Goal: Task Accomplishment & Management: Manage account settings

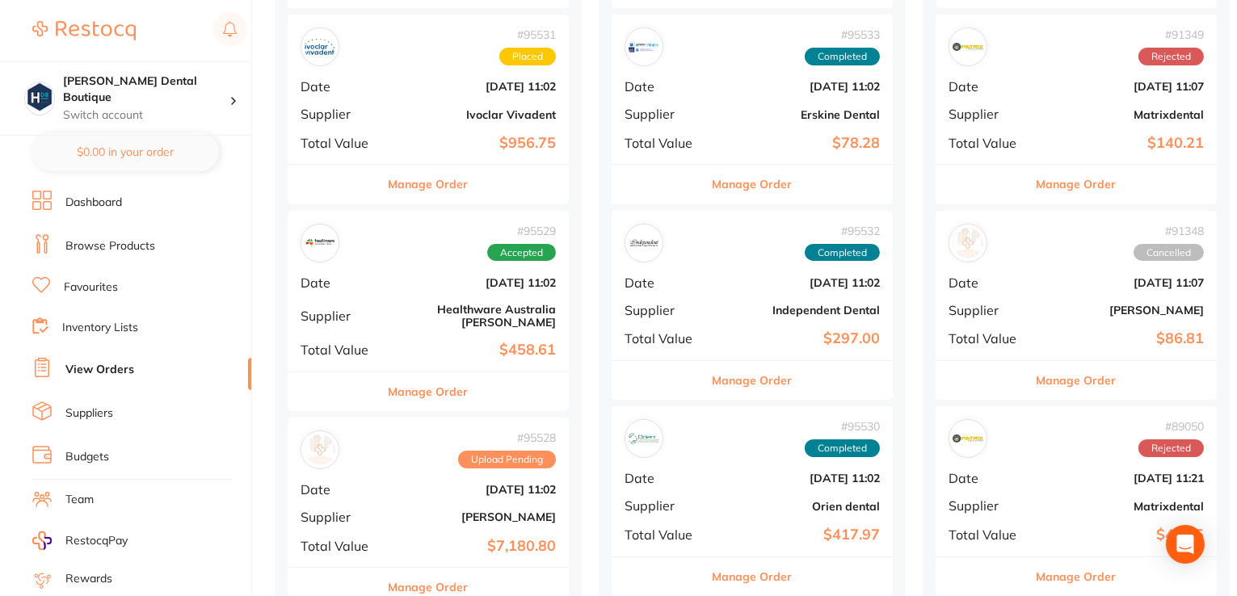
scroll to position [404, 0]
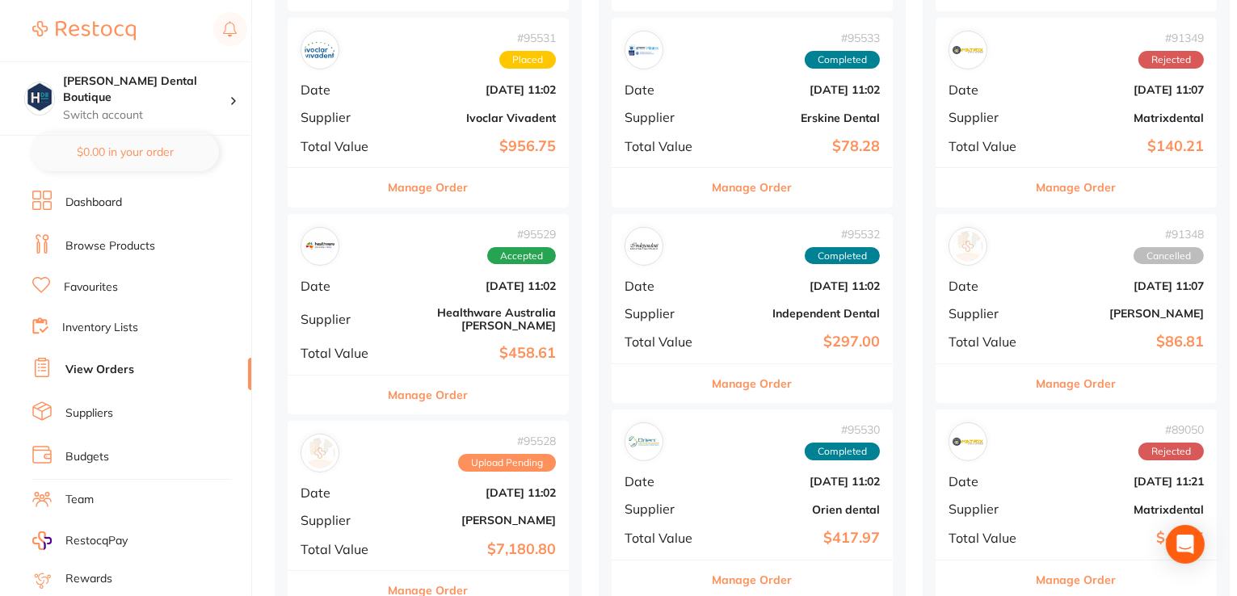
click at [407, 188] on button "Manage Order" at bounding box center [429, 187] width 80 height 39
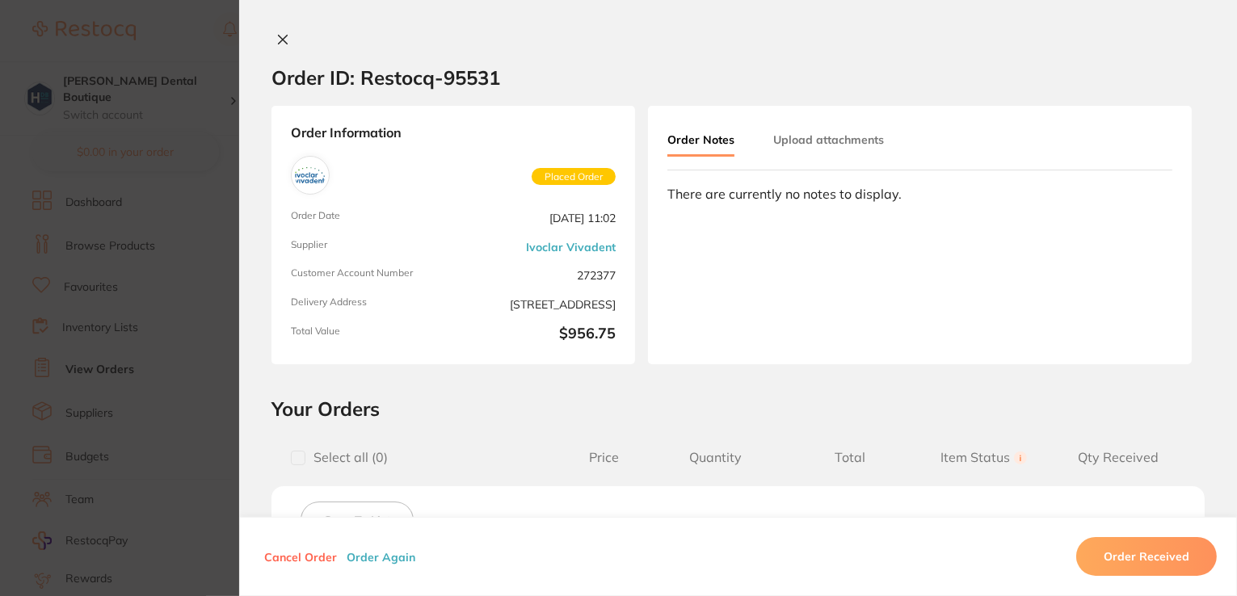
click at [279, 36] on icon at bounding box center [283, 40] width 9 height 9
